Goal: Task Accomplishment & Management: Manage account settings

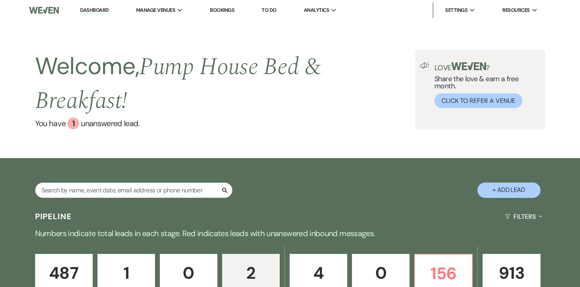
select select "4"
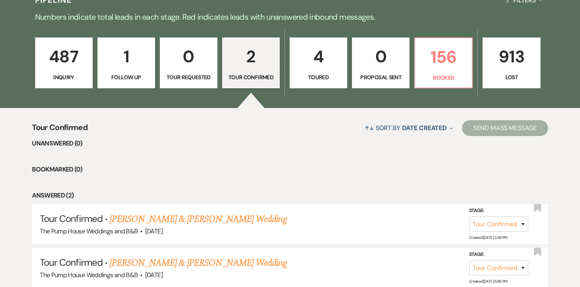
click at [156, 220] on link "[PERSON_NAME] & [PERSON_NAME] Wedding" at bounding box center [198, 219] width 177 height 14
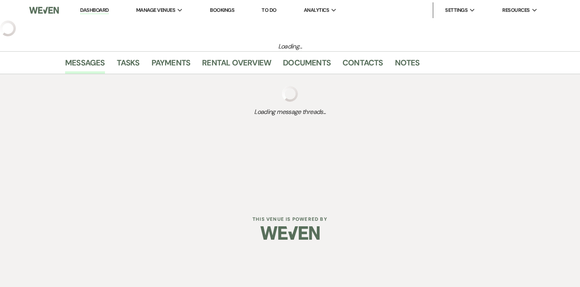
select select "4"
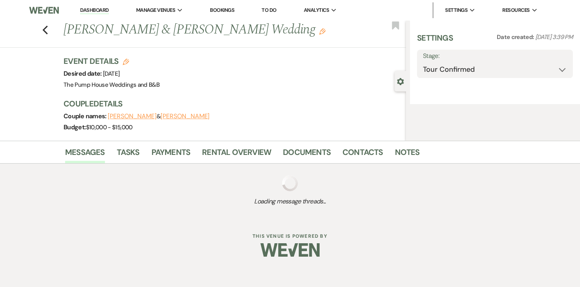
select select "5"
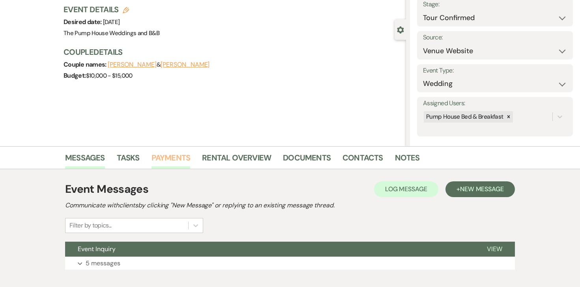
scroll to position [97, 0]
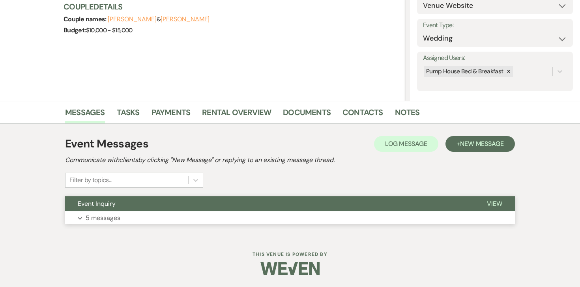
click at [109, 218] on p "5 messages" at bounding box center [103, 218] width 35 height 10
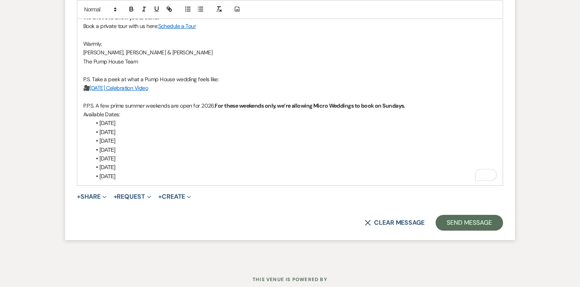
scroll to position [1733, 0]
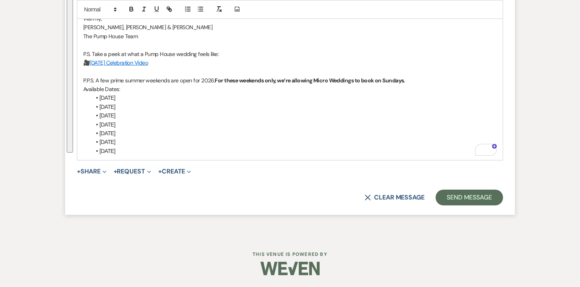
drag, startPoint x: 80, startPoint y: 75, endPoint x: 186, endPoint y: 171, distance: 142.1
copy div "Loremipsumdolor si amet consectetu! Ad’el se doeiu tem incid ut. L Etdo Magna a…"
